Goal: Complete application form

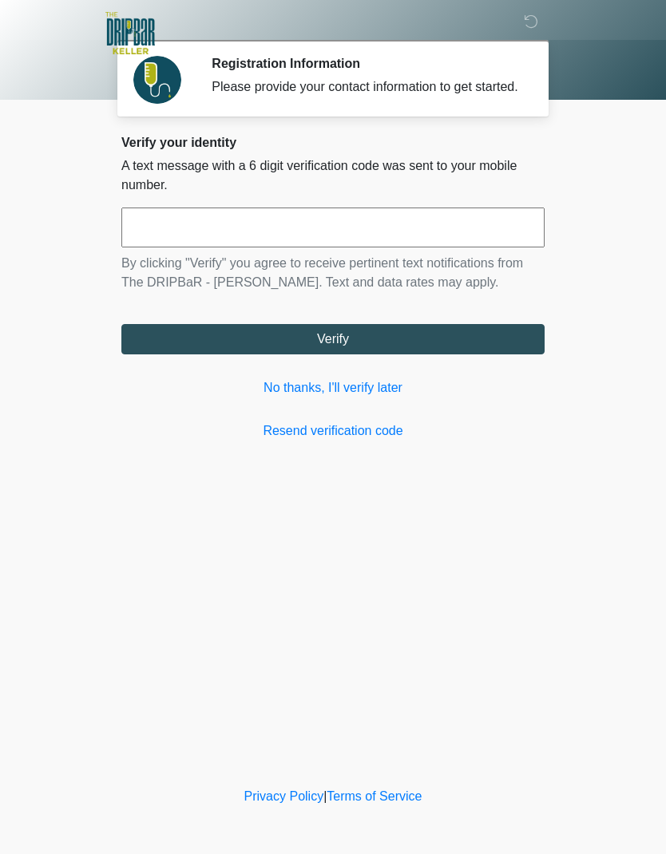
click at [425, 247] on input "text" at bounding box center [332, 227] width 423 height 40
type input "******"
click at [383, 353] on button "Verify" at bounding box center [332, 339] width 423 height 30
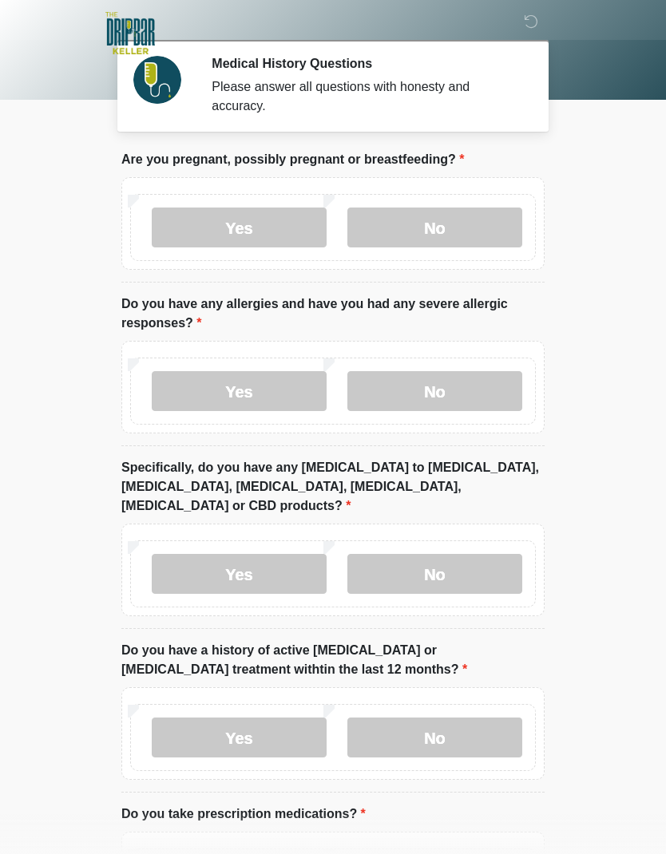
click at [482, 219] on label "No" at bounding box center [434, 227] width 175 height 40
click at [489, 402] on label "No" at bounding box center [434, 391] width 175 height 40
click at [489, 568] on label "No" at bounding box center [434, 574] width 175 height 40
click at [495, 726] on label "No" at bounding box center [434, 737] width 175 height 40
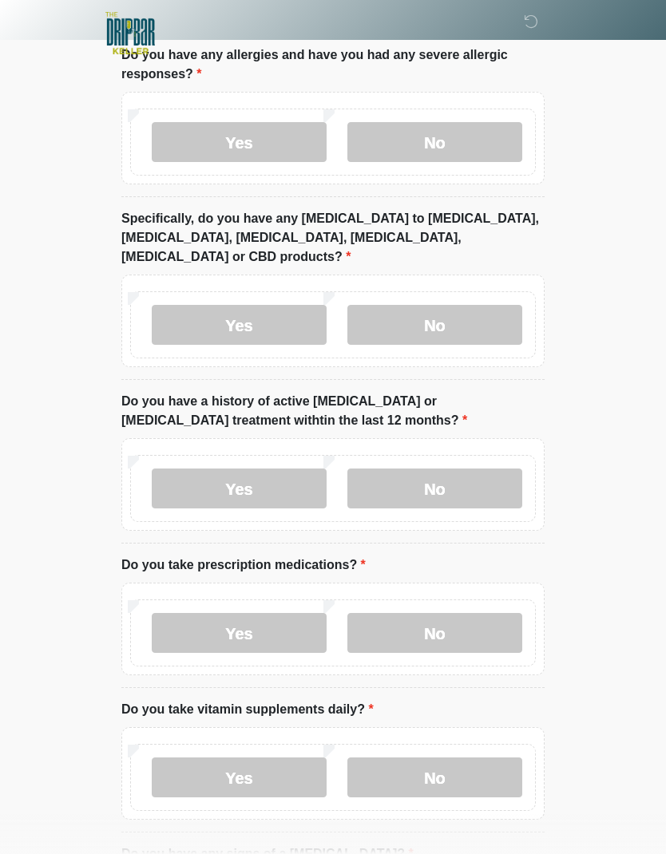
scroll to position [253, 0]
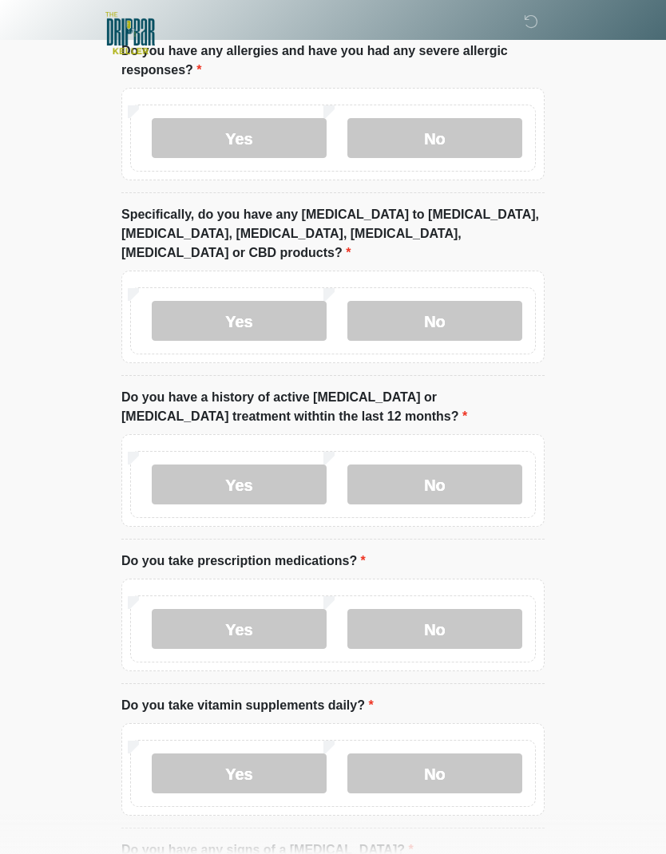
click at [277, 609] on label "Yes" at bounding box center [239, 629] width 175 height 40
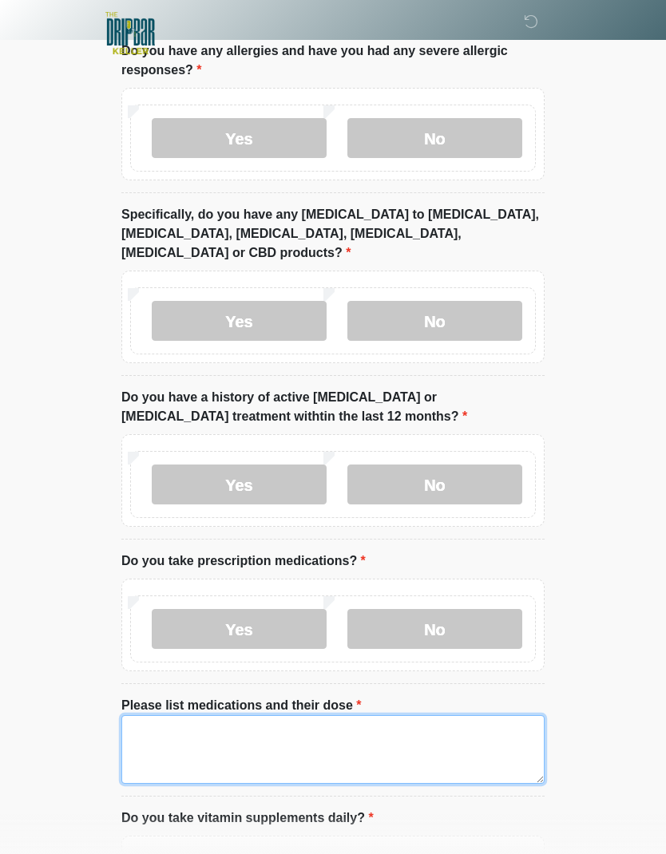
click at [389, 727] on textarea "Please list medications and their dose" at bounding box center [332, 749] width 423 height 69
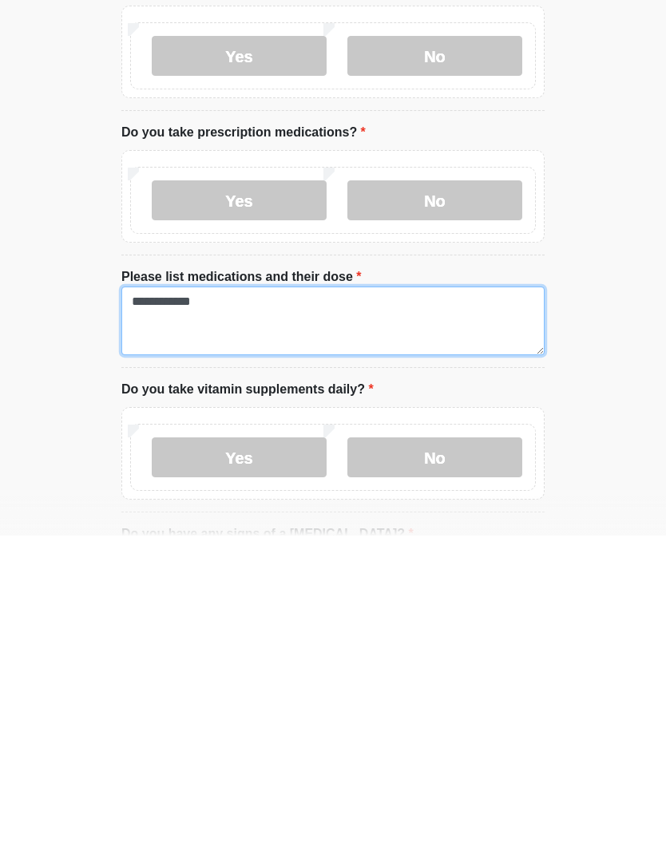
type textarea "**********"
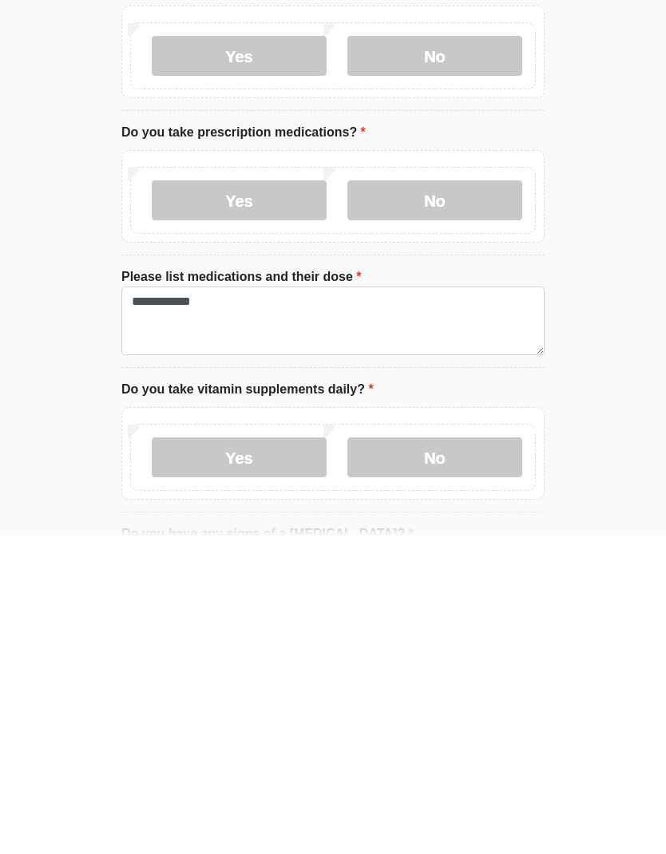
click at [460, 756] on label "No" at bounding box center [434, 776] width 175 height 40
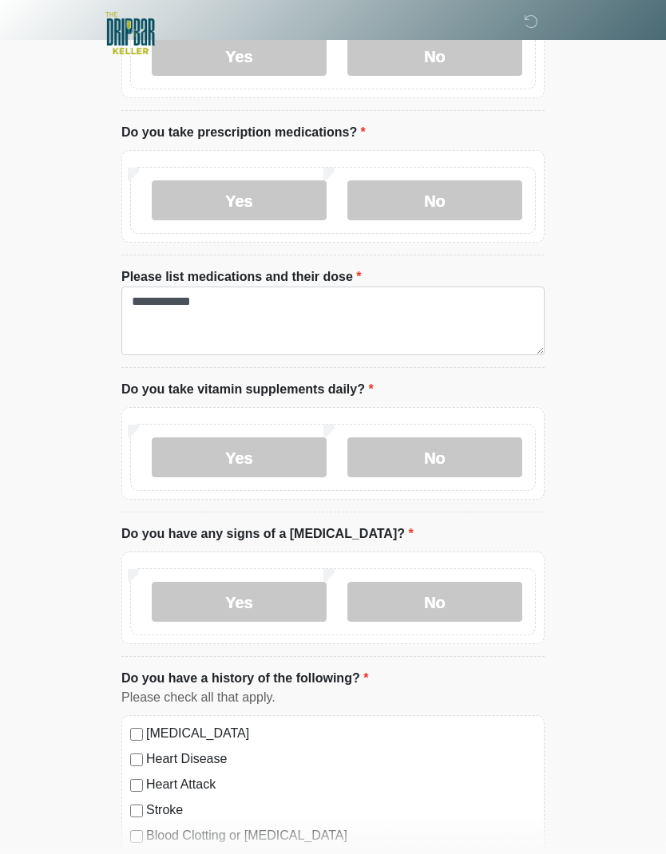
click at [486, 582] on label "No" at bounding box center [434, 602] width 175 height 40
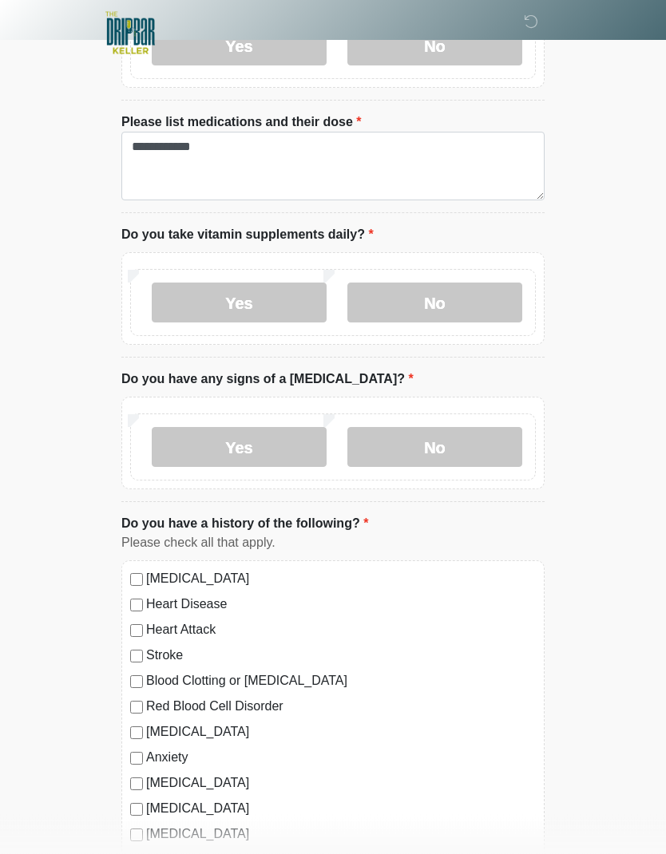
scroll to position [837, 0]
click at [147, 798] on label "[MEDICAL_DATA]" at bounding box center [340, 807] width 389 height 19
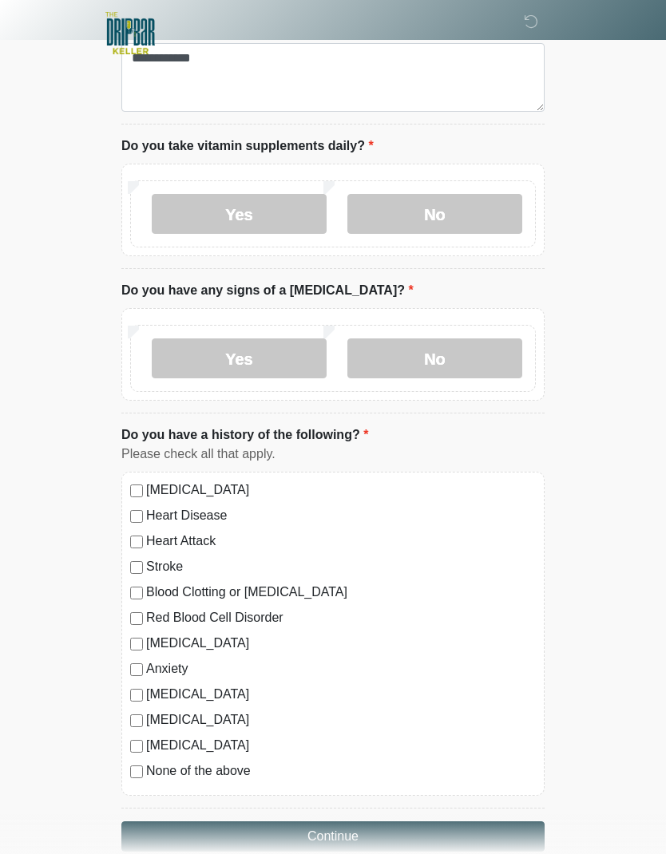
scroll to position [922, 0]
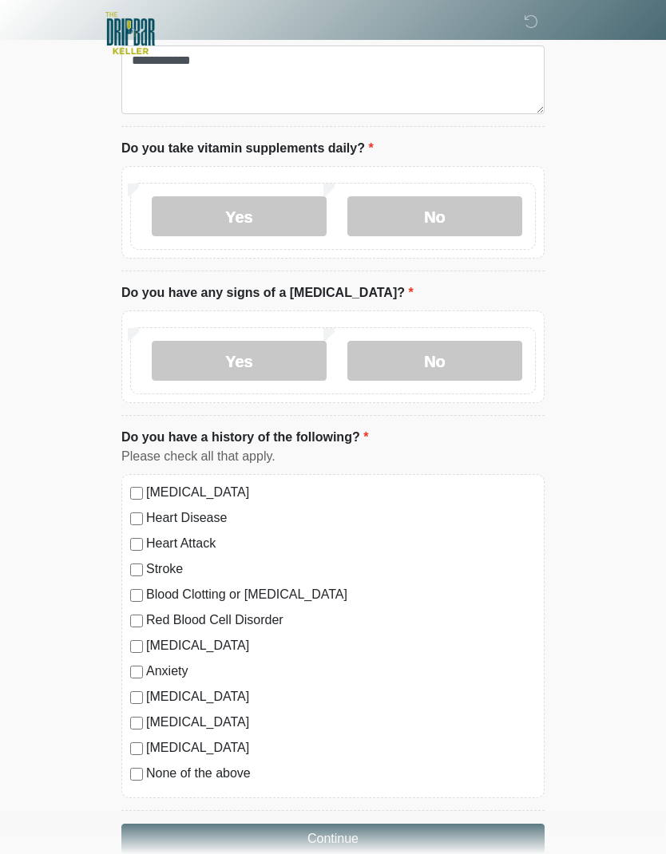
click at [389, 824] on button "Continue" at bounding box center [332, 839] width 423 height 30
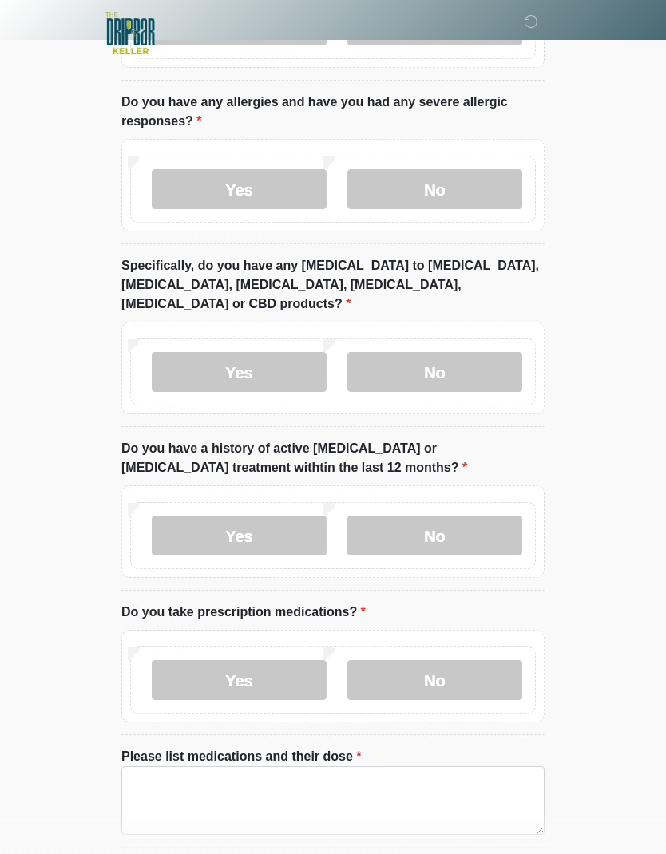
scroll to position [0, 0]
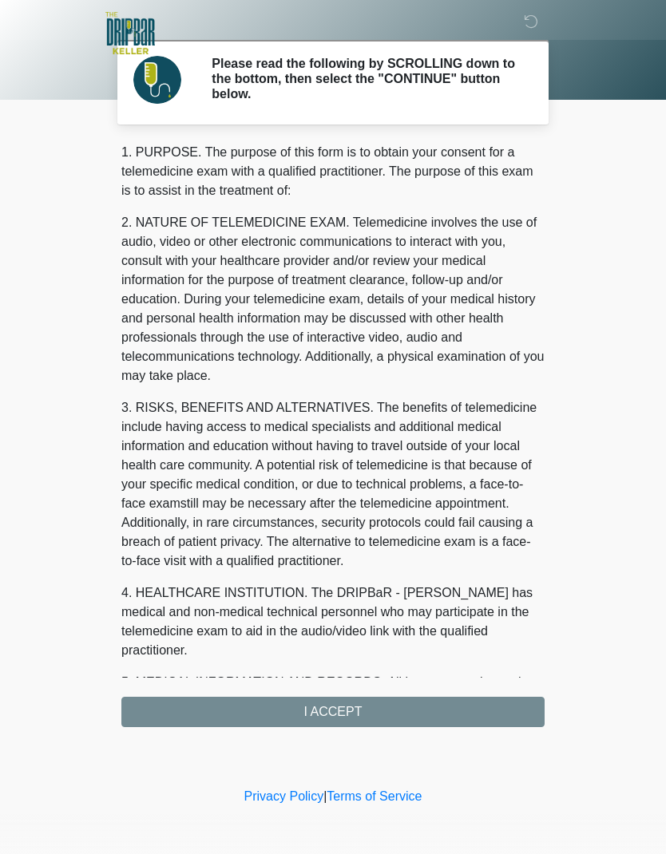
click at [420, 714] on div "1. PURPOSE. The purpose of this form is to obtain your consent for a telemedici…" at bounding box center [332, 435] width 423 height 584
click at [453, 701] on div "1. PURPOSE. The purpose of this form is to obtain your consent for a telemedici…" at bounding box center [332, 435] width 423 height 584
click at [346, 714] on div "1. PURPOSE. The purpose of this form is to obtain your consent for a telemedici…" at bounding box center [332, 435] width 423 height 584
click at [348, 711] on div "1. PURPOSE. The purpose of this form is to obtain your consent for a telemedici…" at bounding box center [332, 435] width 423 height 584
click at [362, 714] on div "1. PURPOSE. The purpose of this form is to obtain your consent for a telemedici…" at bounding box center [332, 435] width 423 height 584
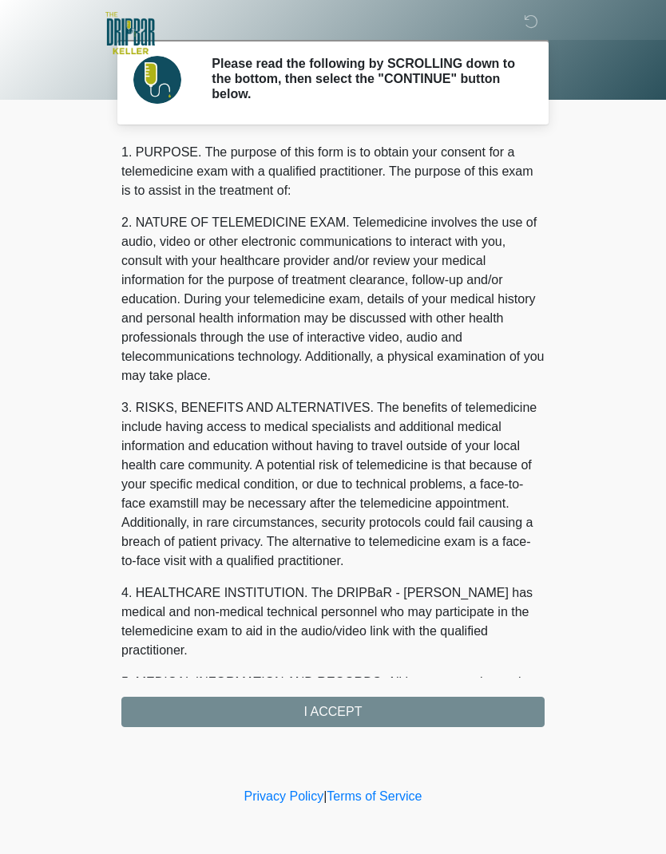
click at [494, 711] on div "1. PURPOSE. The purpose of this form is to obtain your consent for a telemedici…" at bounding box center [332, 435] width 423 height 584
click at [199, 711] on div "1. PURPOSE. The purpose of this form is to obtain your consent for a telemedici…" at bounding box center [332, 435] width 423 height 584
click at [363, 708] on div "1. PURPOSE. The purpose of this form is to obtain your consent for a telemedici…" at bounding box center [332, 435] width 423 height 584
click at [362, 707] on div "1. PURPOSE. The purpose of this form is to obtain your consent for a telemedici…" at bounding box center [332, 435] width 423 height 584
click at [365, 724] on div "1. PURPOSE. The purpose of this form is to obtain your consent for a telemedici…" at bounding box center [332, 435] width 423 height 584
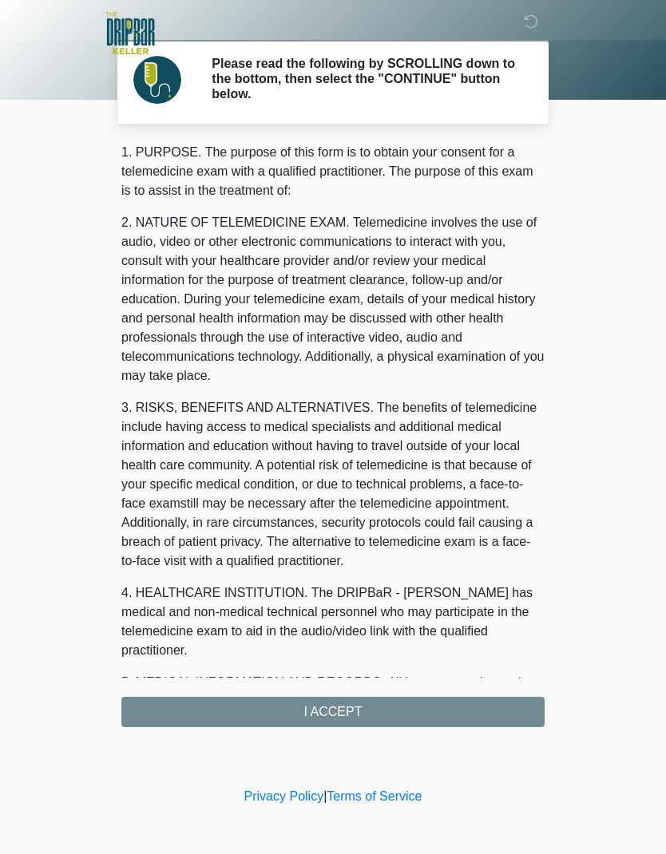
click at [386, 717] on div "1. PURPOSE. The purpose of this form is to obtain your consent for a telemedici…" at bounding box center [332, 435] width 423 height 584
click at [438, 582] on div "1. PURPOSE. The purpose of this form is to obtain your consent for a telemedici…" at bounding box center [332, 410] width 423 height 535
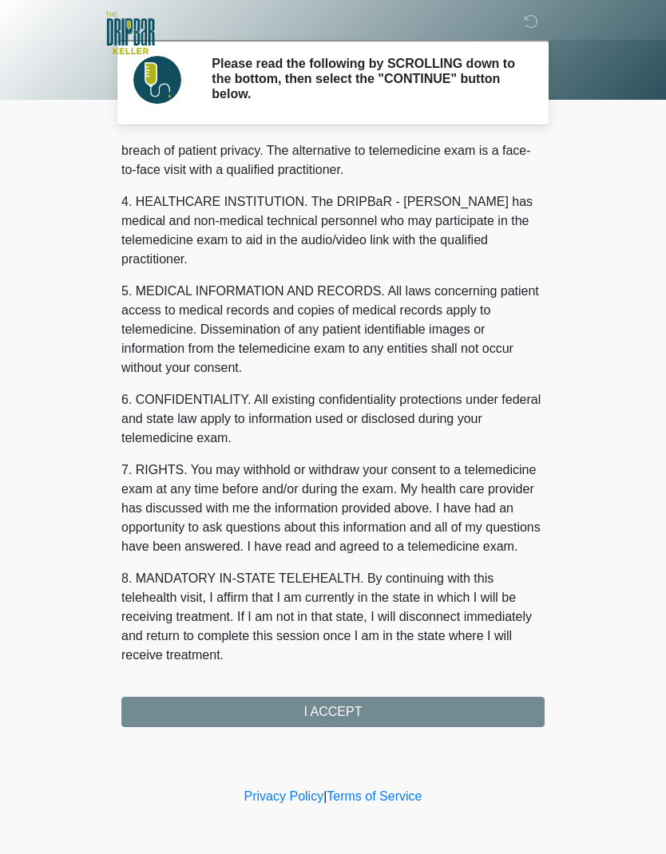
scroll to position [391, 0]
click at [373, 717] on button "I ACCEPT" at bounding box center [332, 712] width 423 height 30
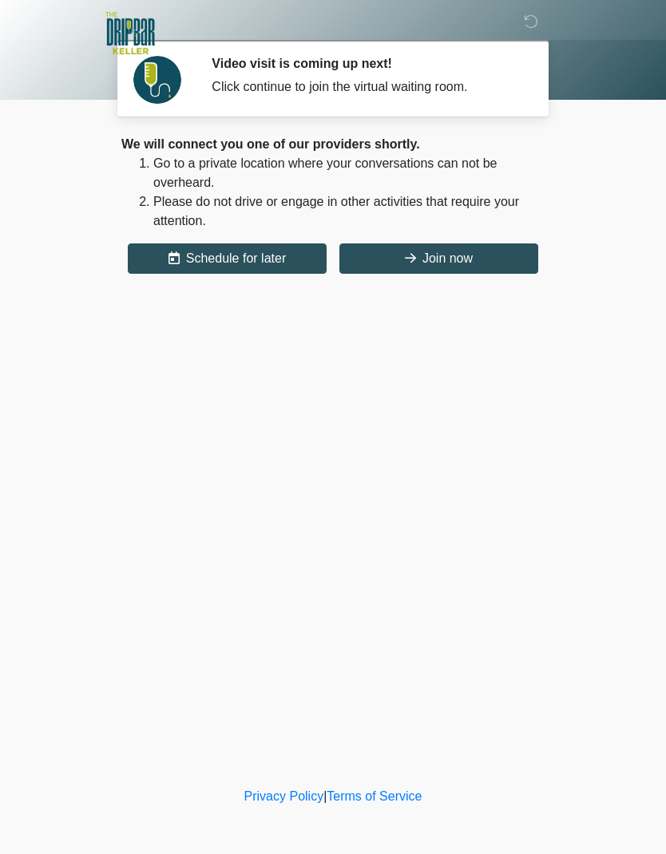
click at [452, 259] on button "Join now" at bounding box center [438, 258] width 199 height 30
